Goal: Use online tool/utility: Utilize a website feature to perform a specific function

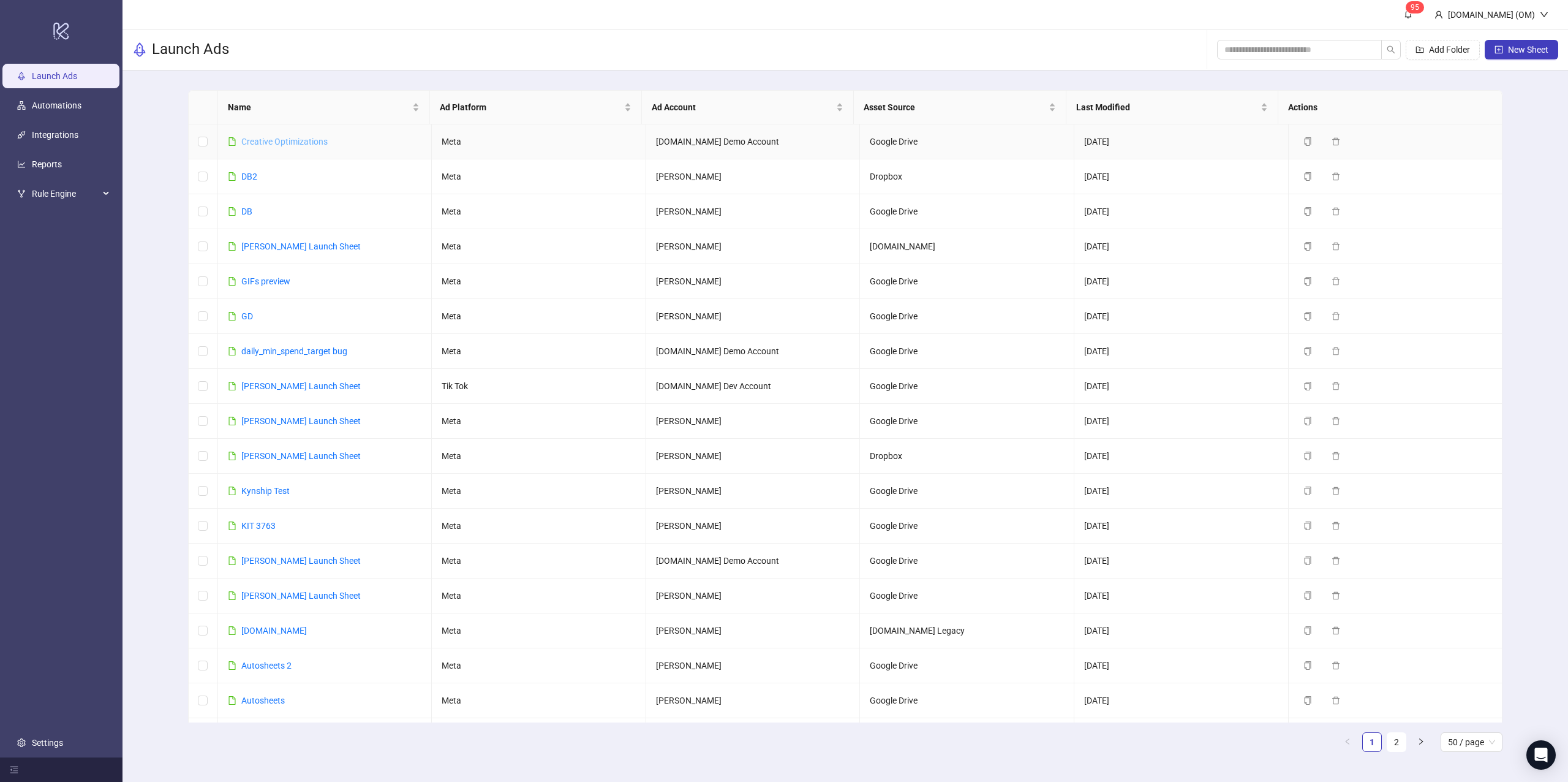
click at [277, 141] on link "Creative Optimizations" at bounding box center [284, 141] width 86 height 10
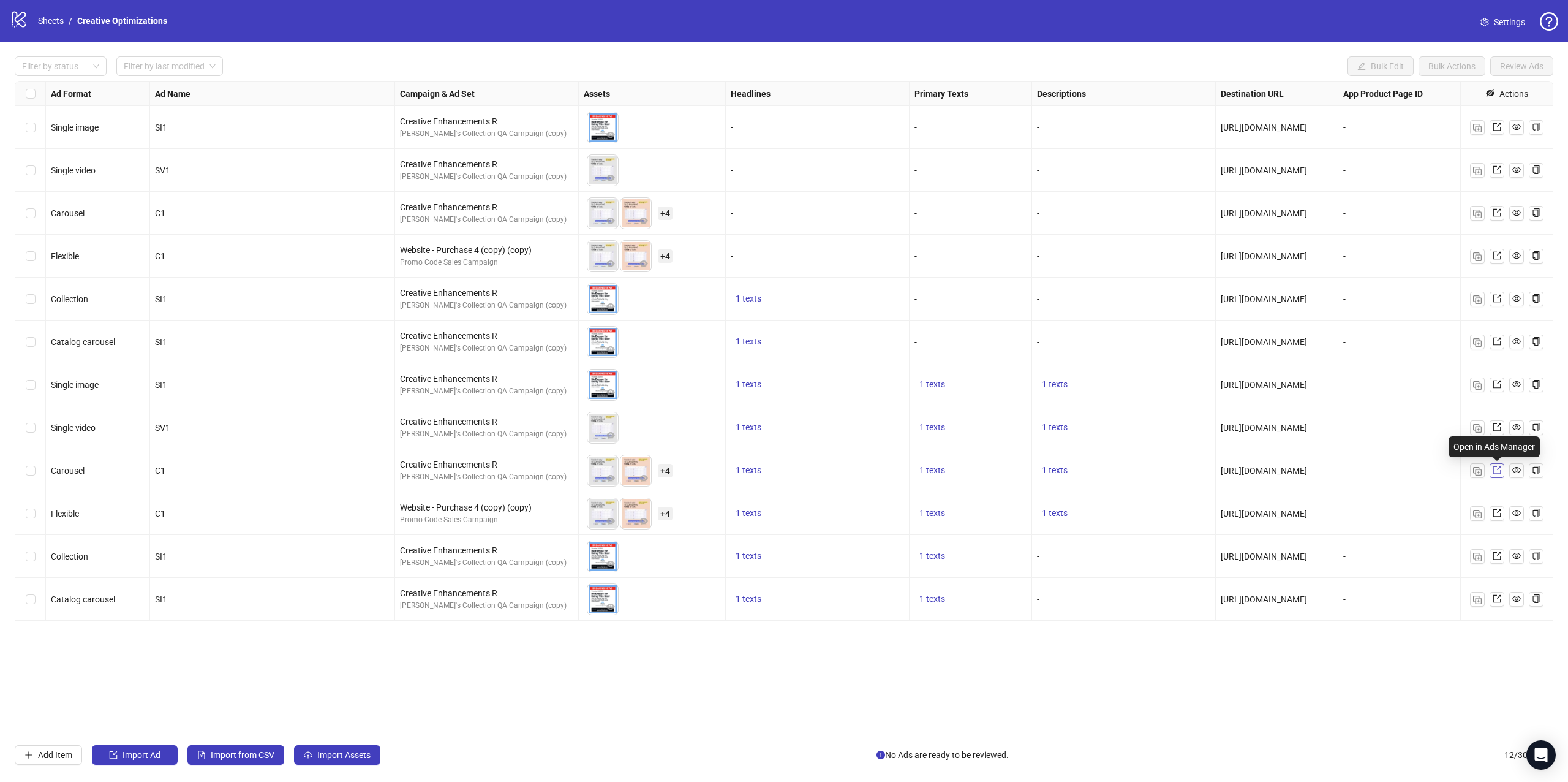
click at [1497, 470] on icon "export" at bounding box center [1496, 469] width 9 height 9
click at [1492, 518] on span at bounding box center [1496, 513] width 9 height 14
click at [1493, 559] on icon "export" at bounding box center [1496, 556] width 8 height 8
click at [1495, 601] on icon "export" at bounding box center [1496, 598] width 9 height 9
